Goal: Task Accomplishment & Management: Use online tool/utility

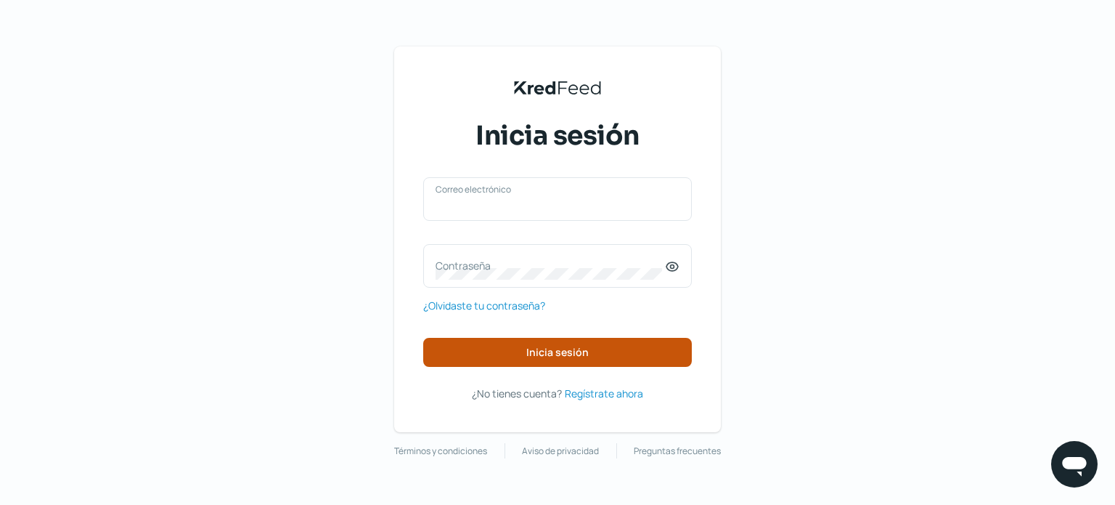
type input "[EMAIL_ADDRESS][DOMAIN_NAME]"
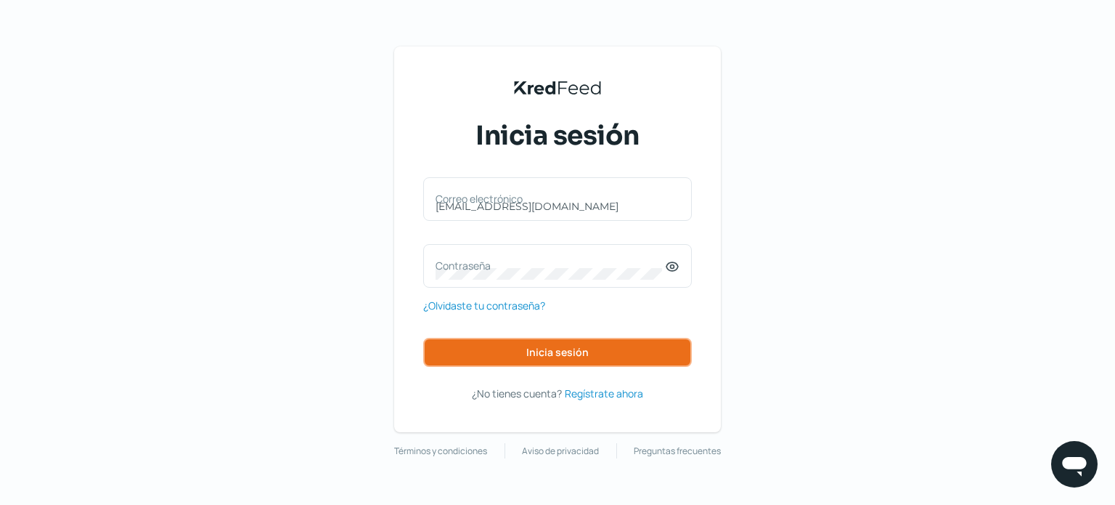
click at [536, 353] on span "Inicia sesión" at bounding box center [557, 352] width 62 height 10
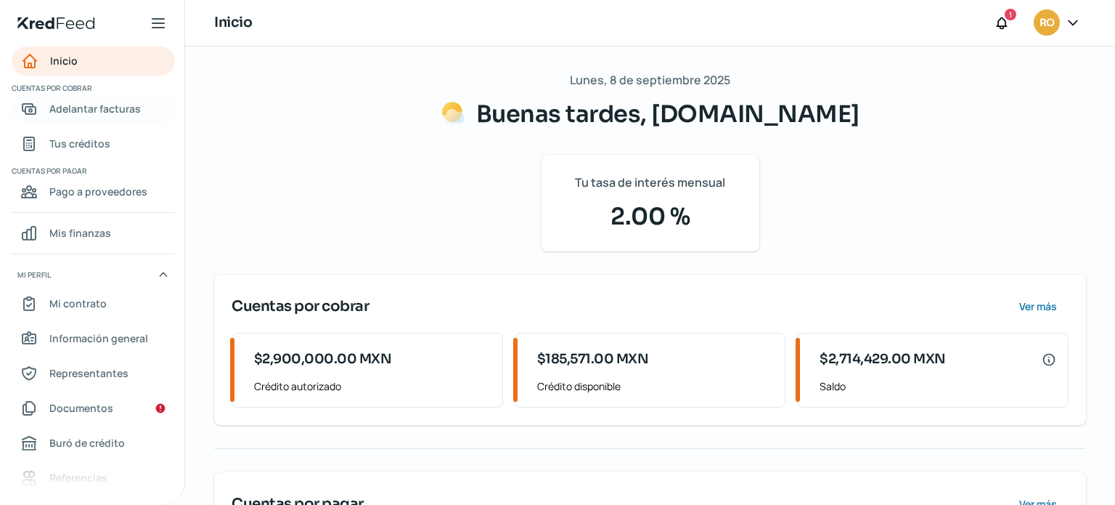
click at [87, 110] on span "Adelantar facturas" at bounding box center [94, 108] width 91 height 18
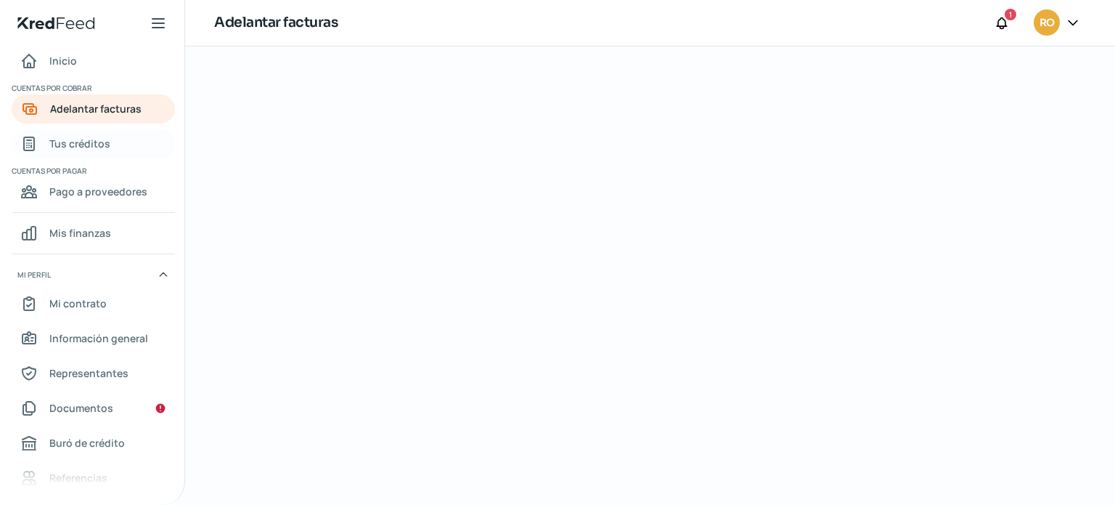
click at [95, 139] on span "Tus créditos" at bounding box center [79, 143] width 61 height 18
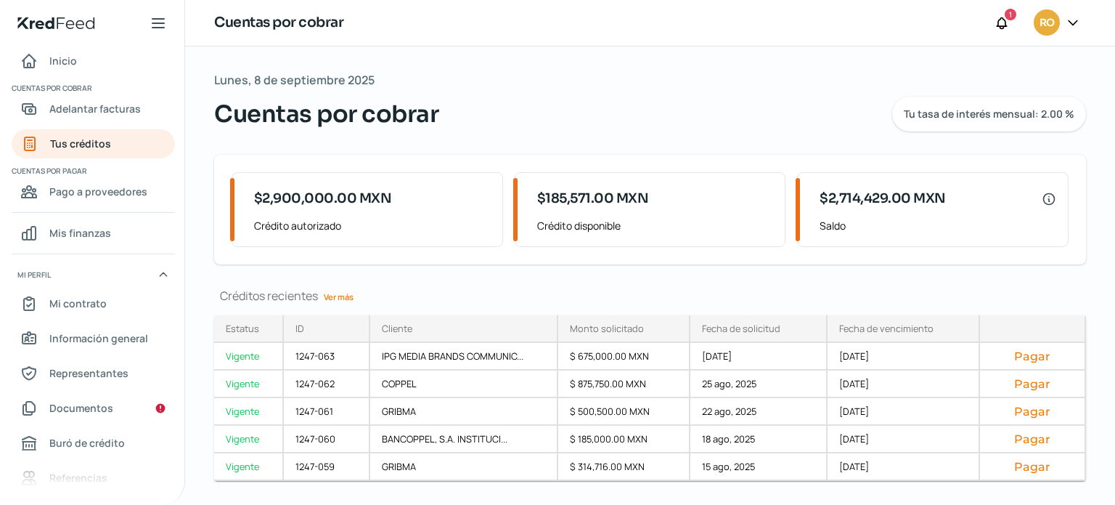
click at [335, 300] on link "Ver más" at bounding box center [338, 296] width 41 height 23
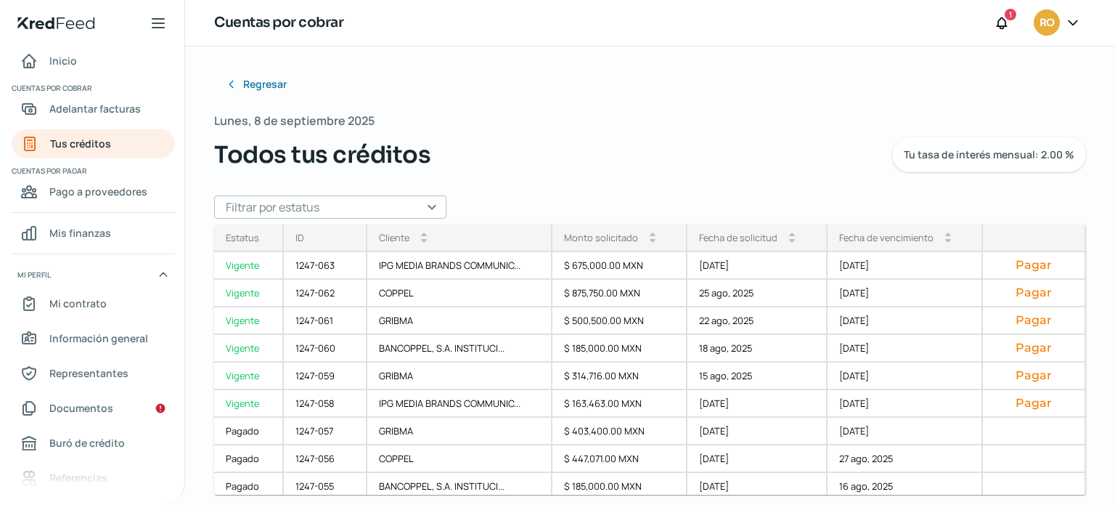
scroll to position [12, 0]
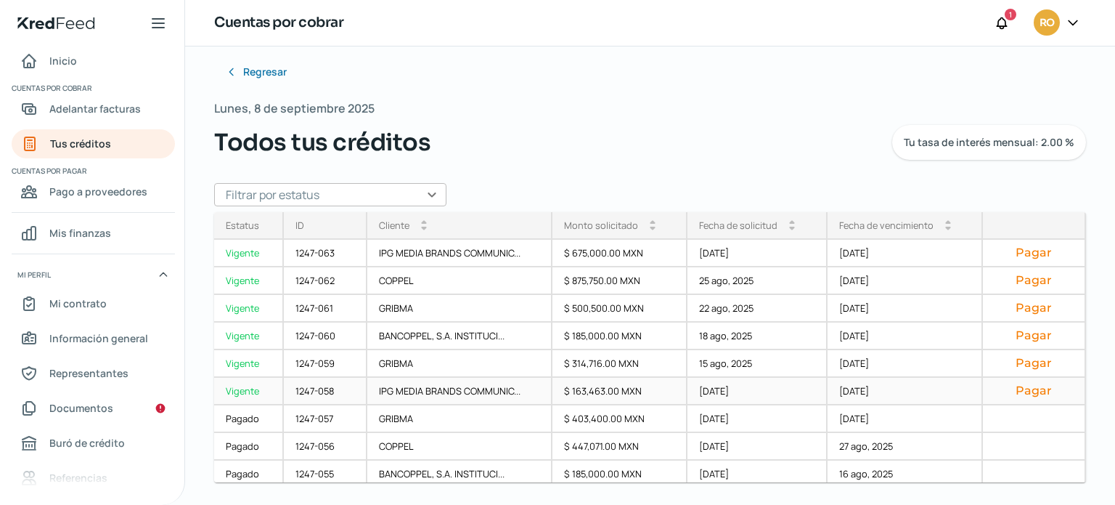
click at [1030, 394] on button "Pagar" at bounding box center [1033, 390] width 78 height 15
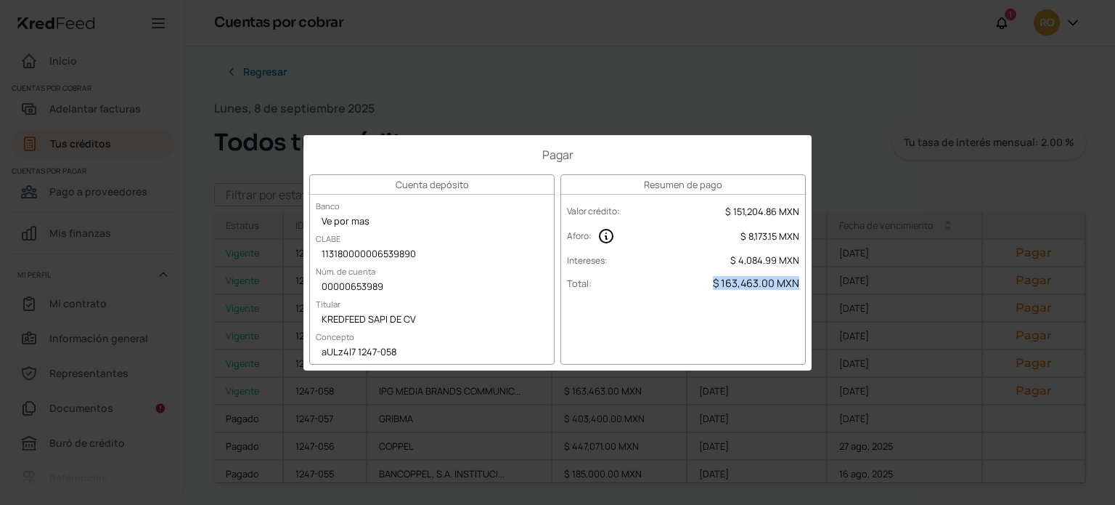
click at [1098, 366] on div "Pagar Cuenta depósito Banco Ve por mas [PERSON_NAME] 113180000006539890 Núm. de…" at bounding box center [557, 252] width 1115 height 505
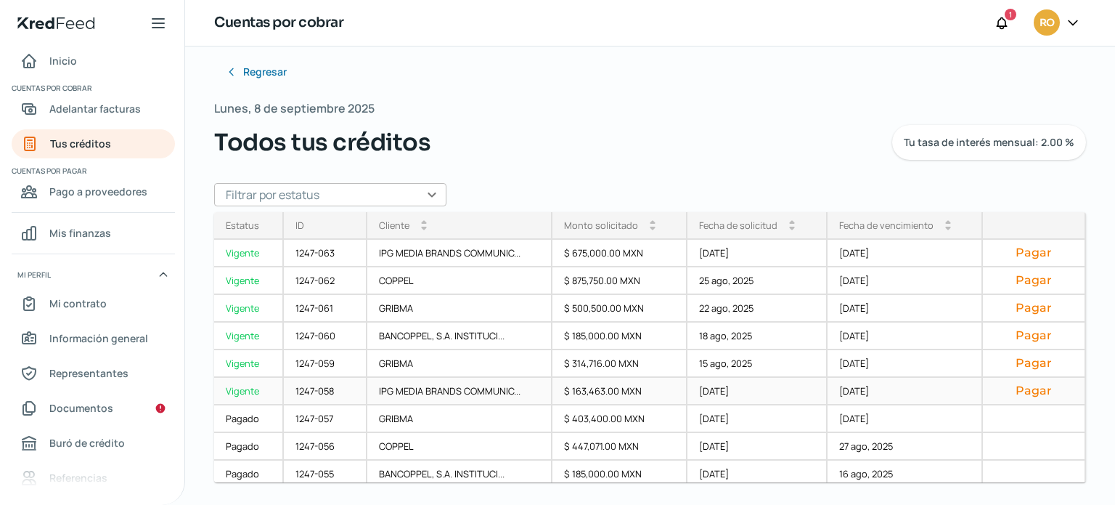
click at [1020, 391] on button "Pagar" at bounding box center [1033, 390] width 78 height 15
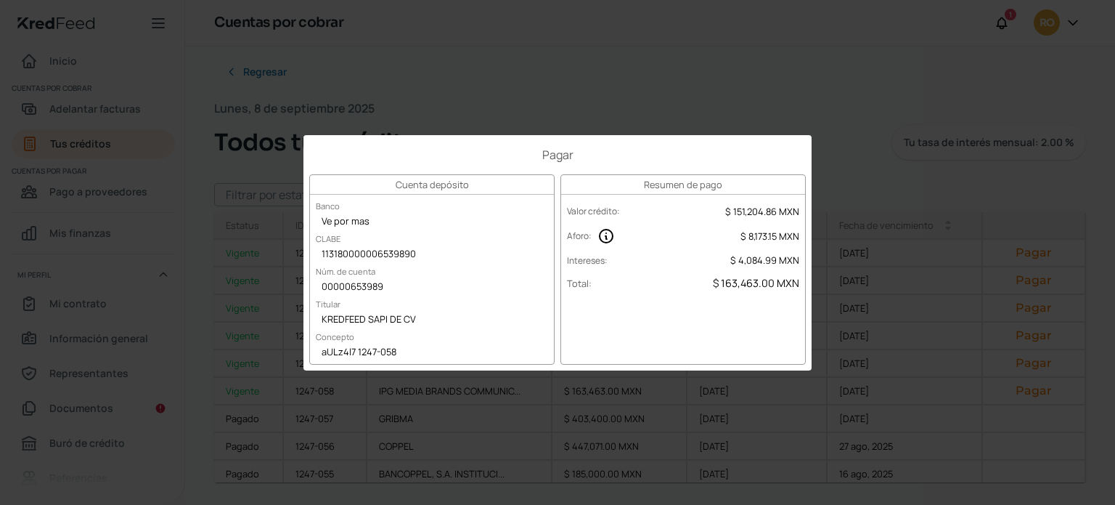
click at [830, 118] on div "Pagar Cuenta depósito Banco Ve por mas [PERSON_NAME] 113180000006539890 Núm. de…" at bounding box center [557, 252] width 1115 height 505
